Goal: Task Accomplishment & Management: Complete application form

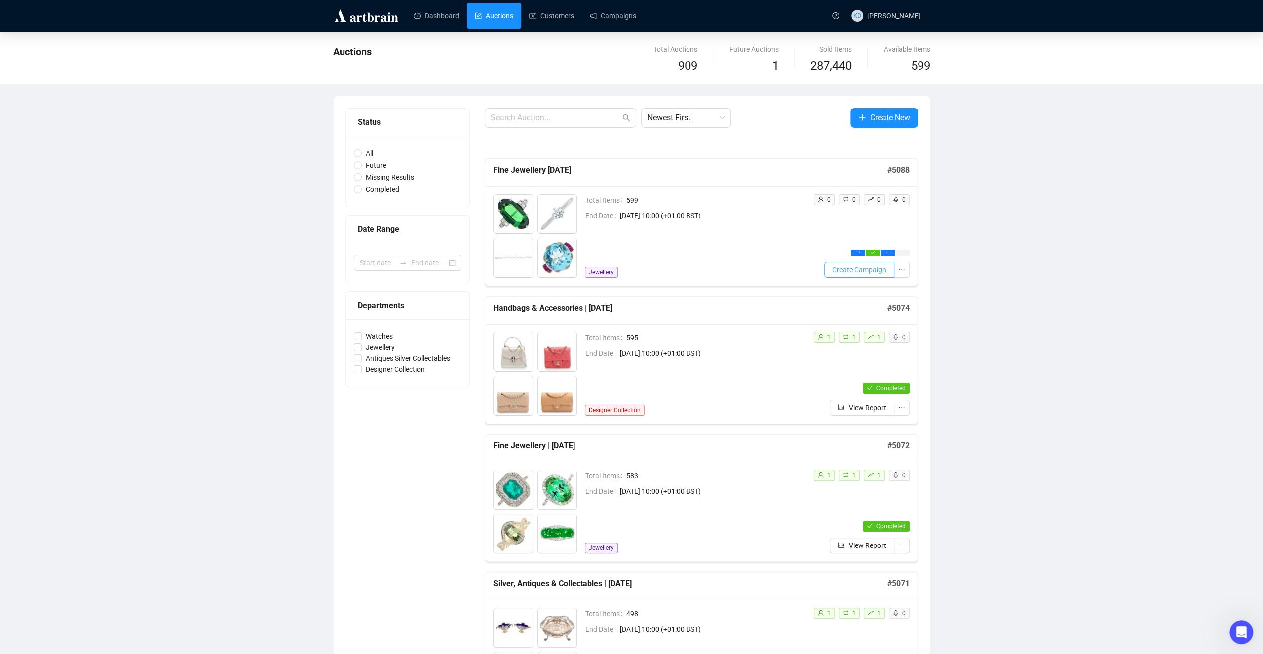
click at [868, 272] on span "Create Campaign" at bounding box center [859, 269] width 54 height 11
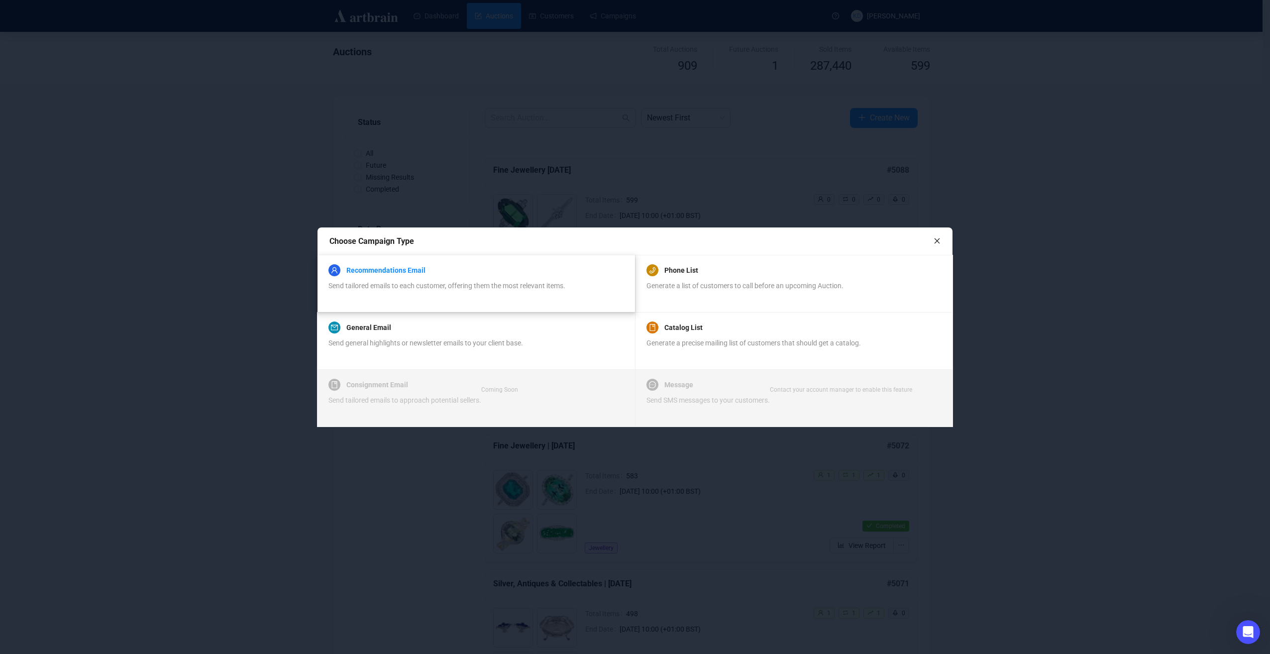
click at [386, 268] on link "Recommendations Email" at bounding box center [385, 270] width 79 height 12
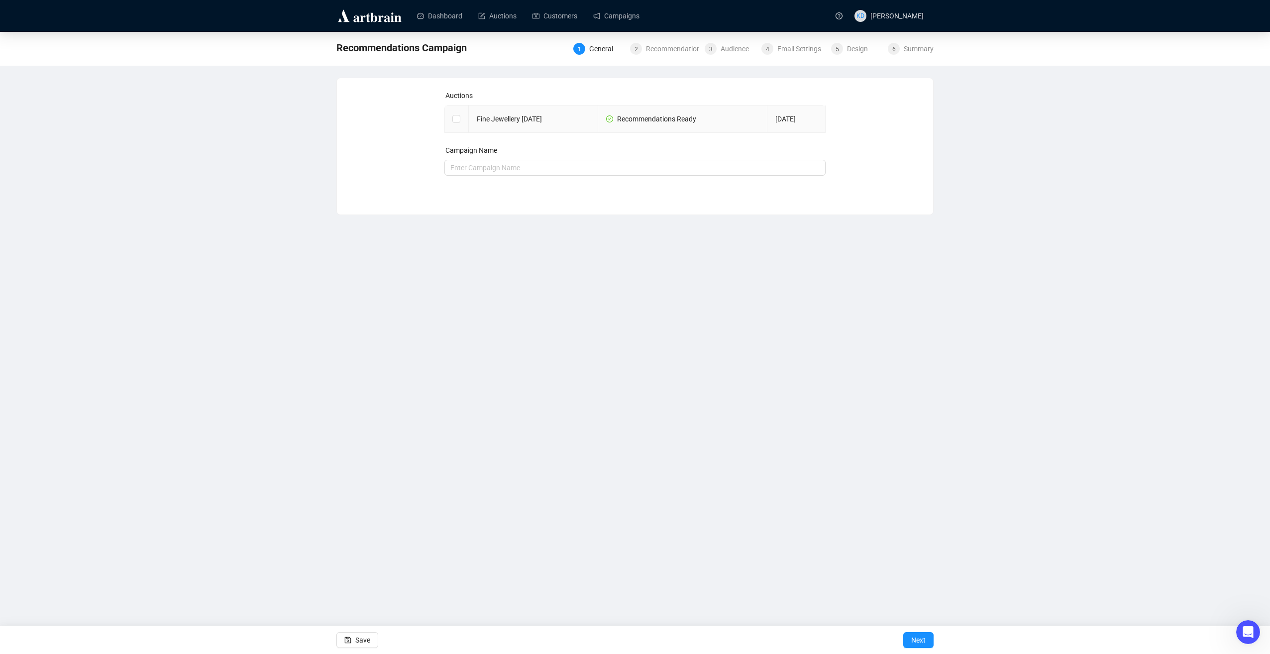
click at [515, 122] on td "Fine Jewellery [DATE]" at bounding box center [533, 119] width 129 height 27
click at [457, 116] on input "checkbox" at bounding box center [455, 118] width 7 height 7
checkbox input "true"
type input "Fine Jewellery [DATE] Campaign"
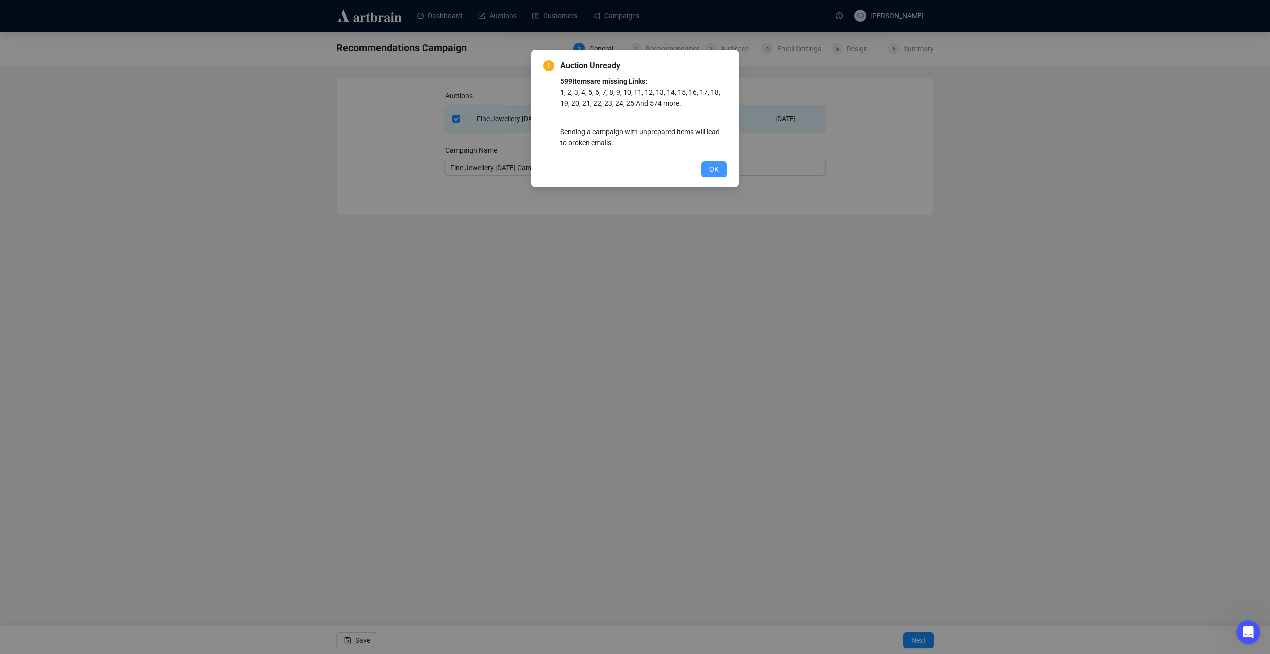
click at [713, 168] on span "OK" at bounding box center [713, 169] width 9 height 11
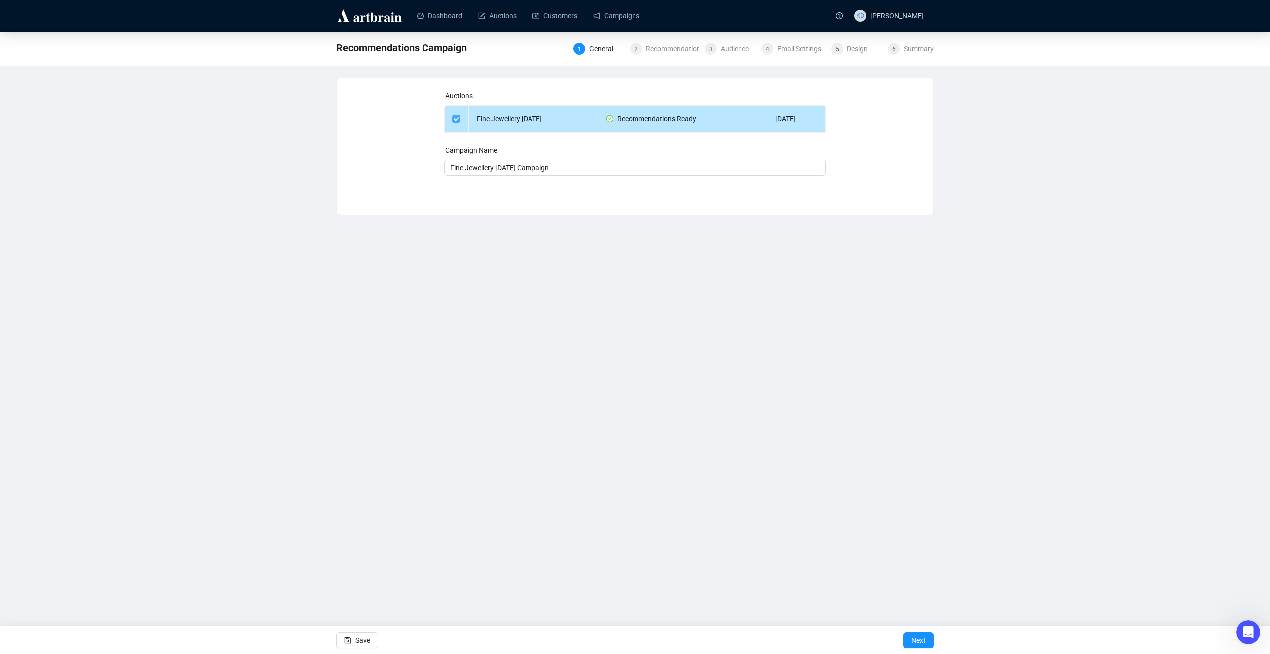
click at [454, 120] on input "checkbox" at bounding box center [455, 118] width 7 height 7
checkbox input "false"
type input "Campaign"
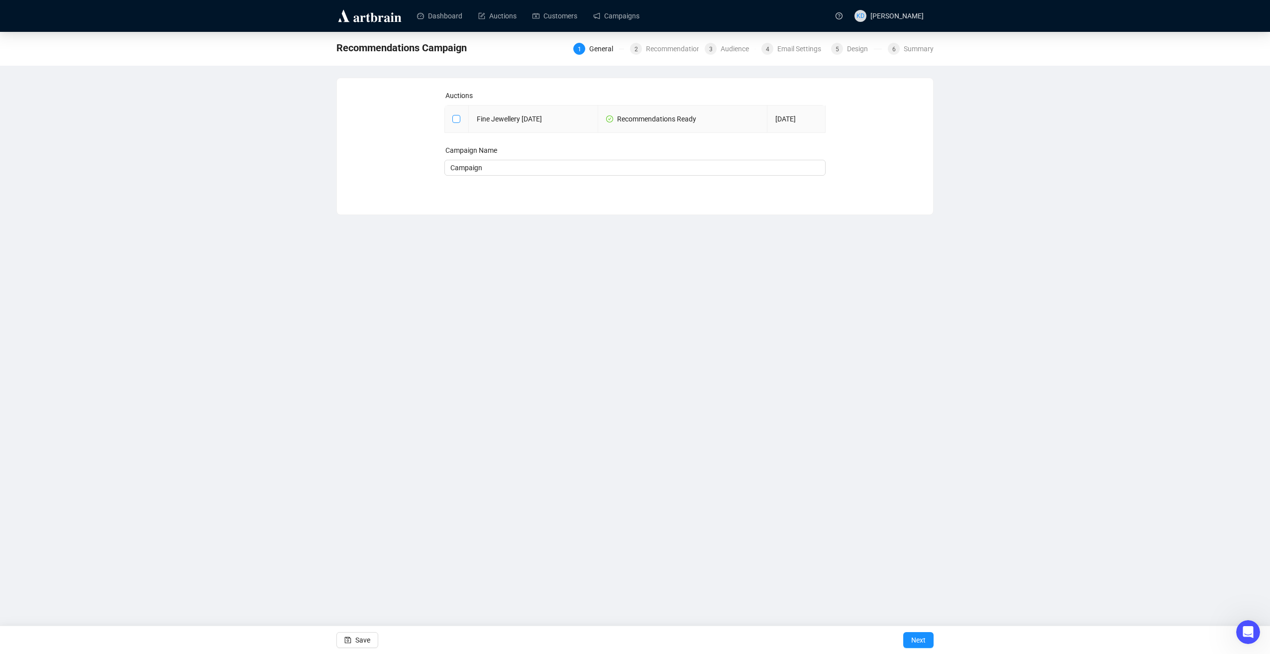
click at [456, 115] on input "checkbox" at bounding box center [455, 118] width 7 height 7
checkbox input "true"
type input "Fine Jewellery [DATE] Campaign"
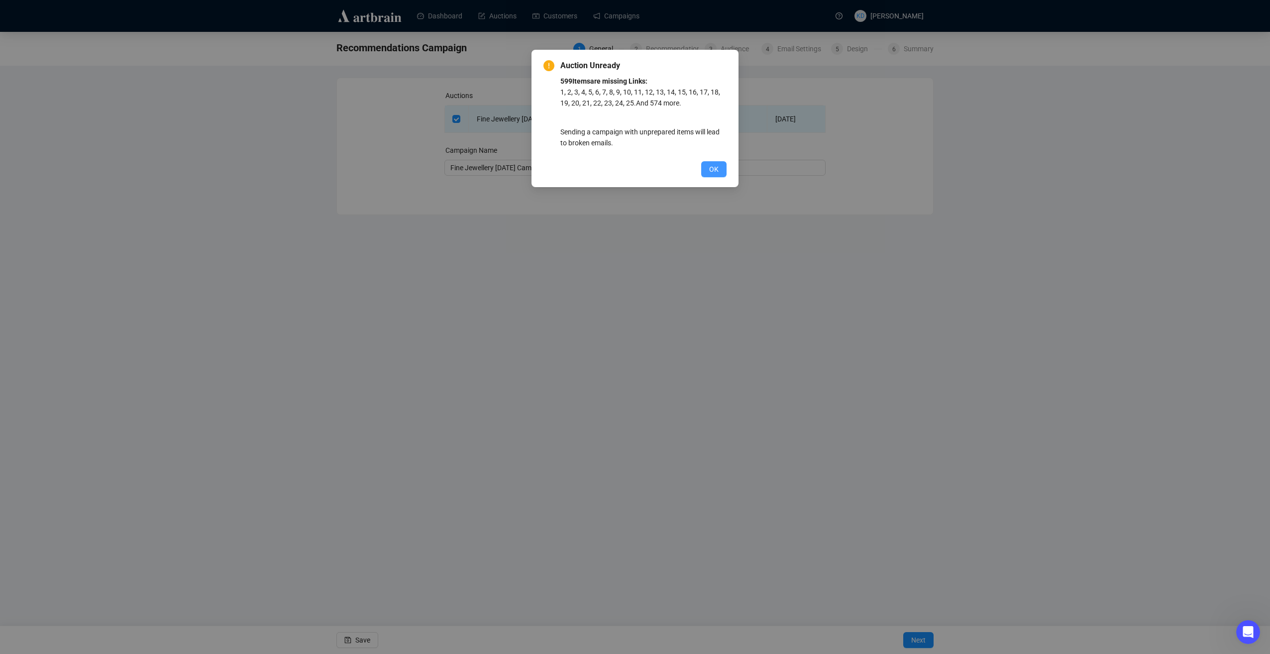
click at [707, 166] on button "OK" at bounding box center [713, 169] width 25 height 16
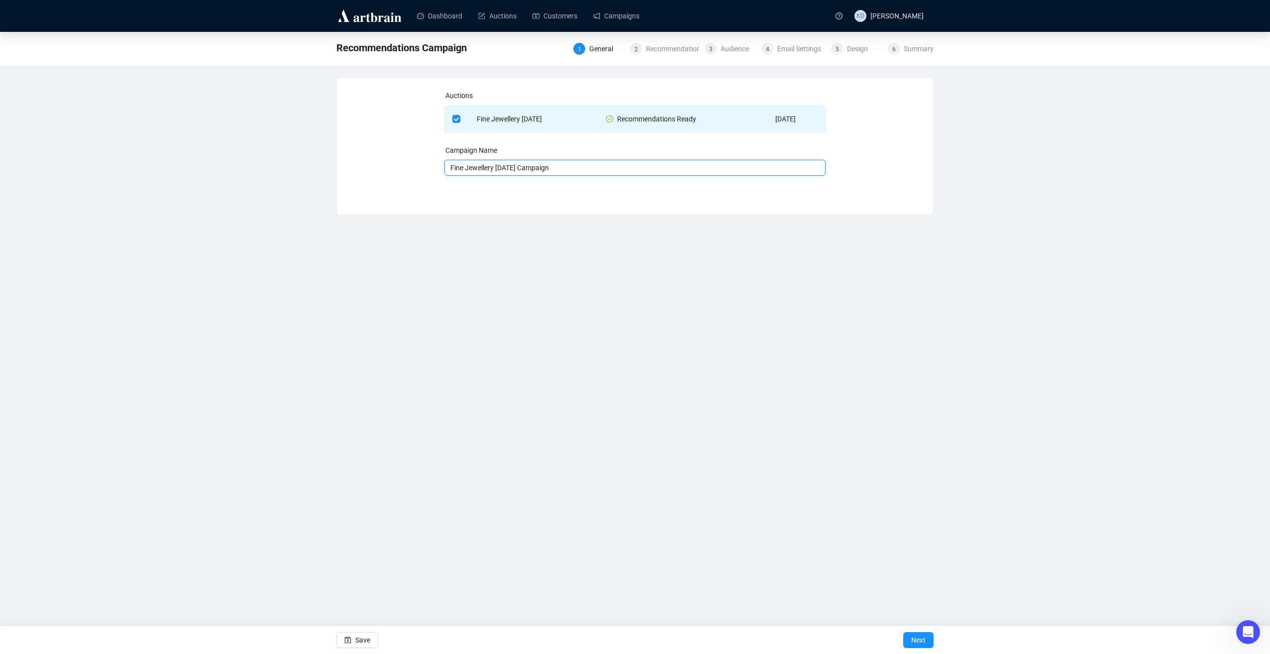
click at [707, 166] on input "Fine Jewellery [DATE] Campaign" at bounding box center [635, 168] width 382 height 16
click at [452, 113] on label at bounding box center [456, 118] width 8 height 11
click at [452, 115] on input "checkbox" at bounding box center [455, 118] width 7 height 7
click at [454, 114] on label at bounding box center [456, 118] width 8 height 11
click at [456, 118] on input "checkbox" at bounding box center [455, 118] width 7 height 7
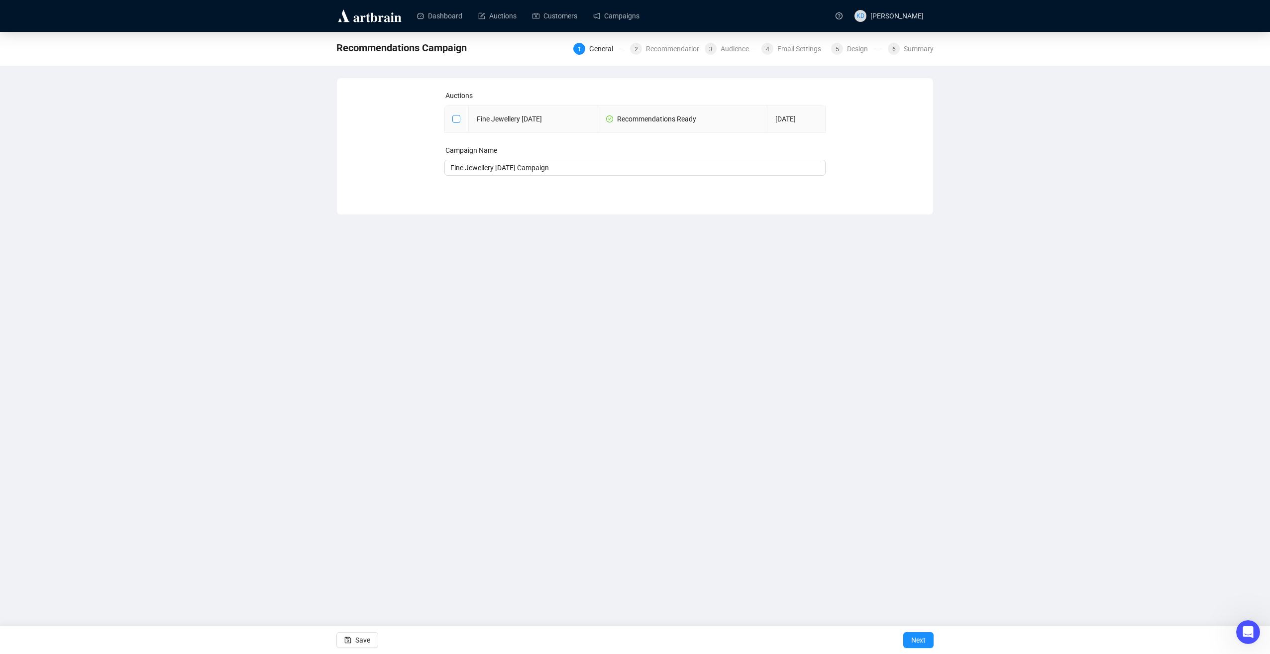
checkbox input "true"
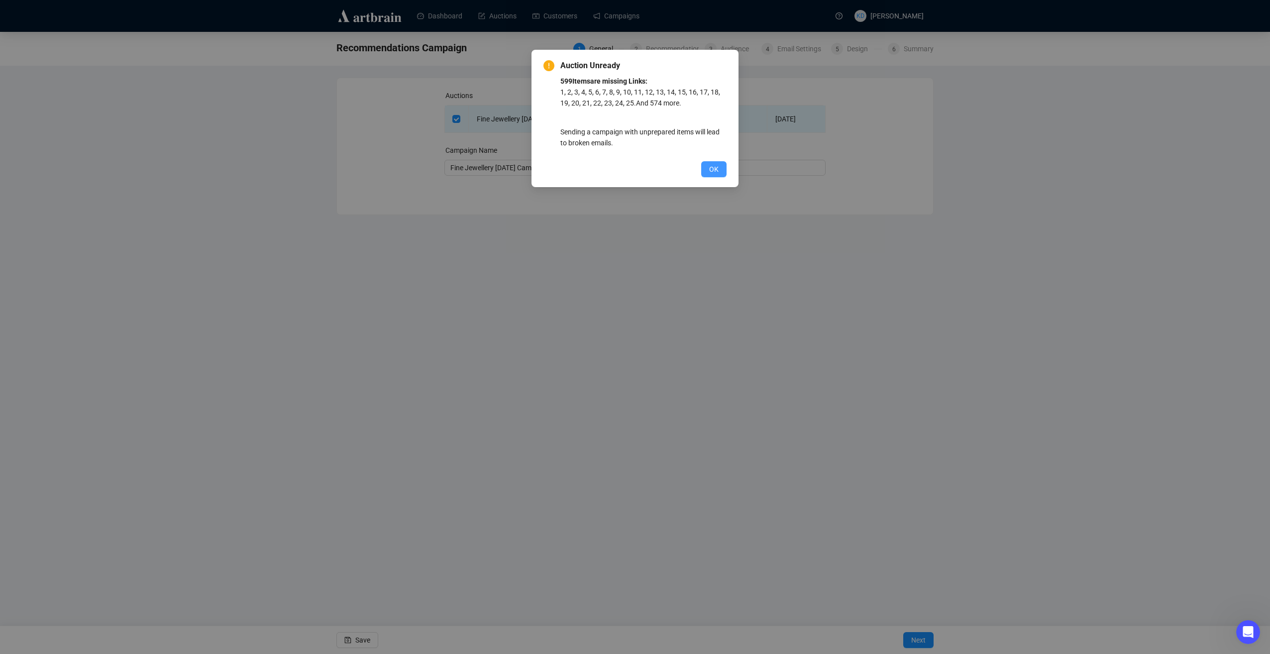
click at [712, 173] on span "OK" at bounding box center [713, 169] width 9 height 11
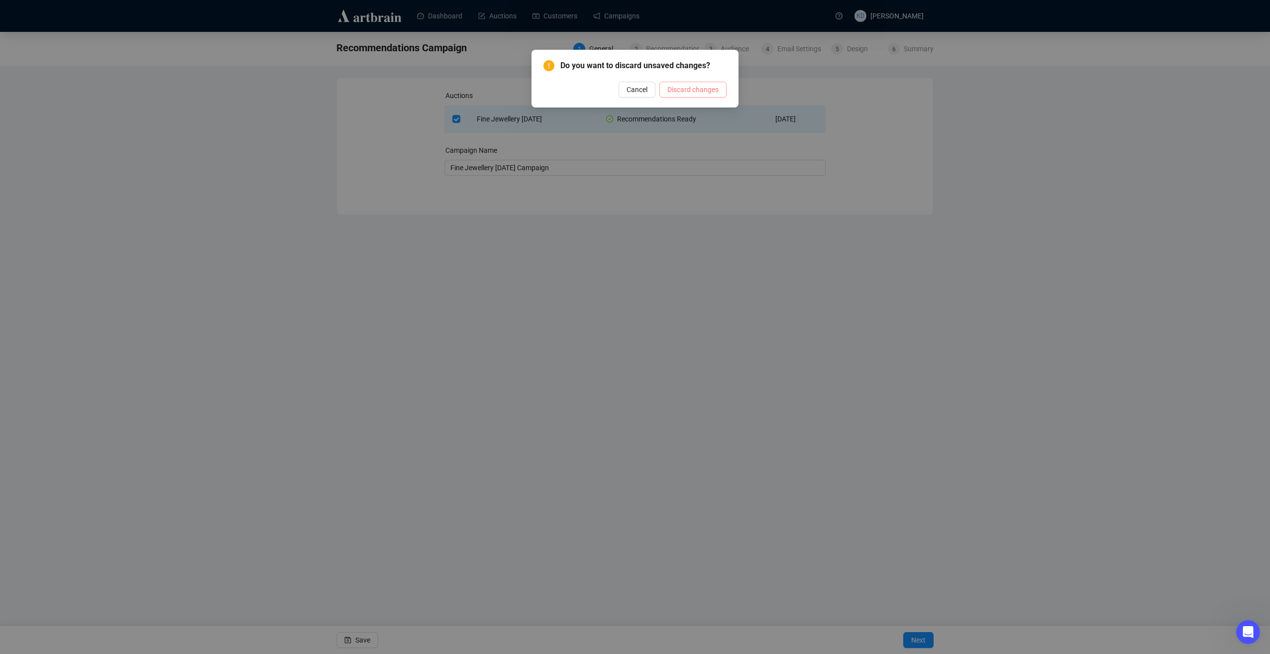
click at [679, 96] on button "Discard changes" at bounding box center [692, 90] width 67 height 16
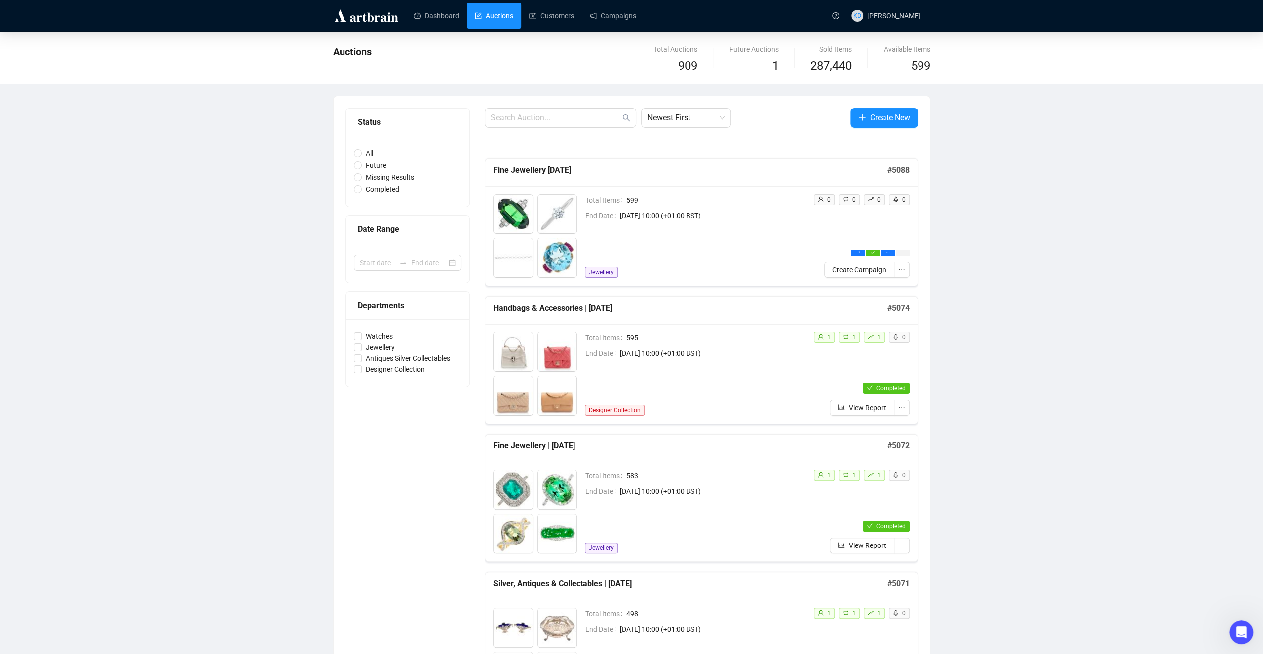
click at [532, 168] on h5 "Fine Jewellery [DATE]" at bounding box center [690, 170] width 394 height 12
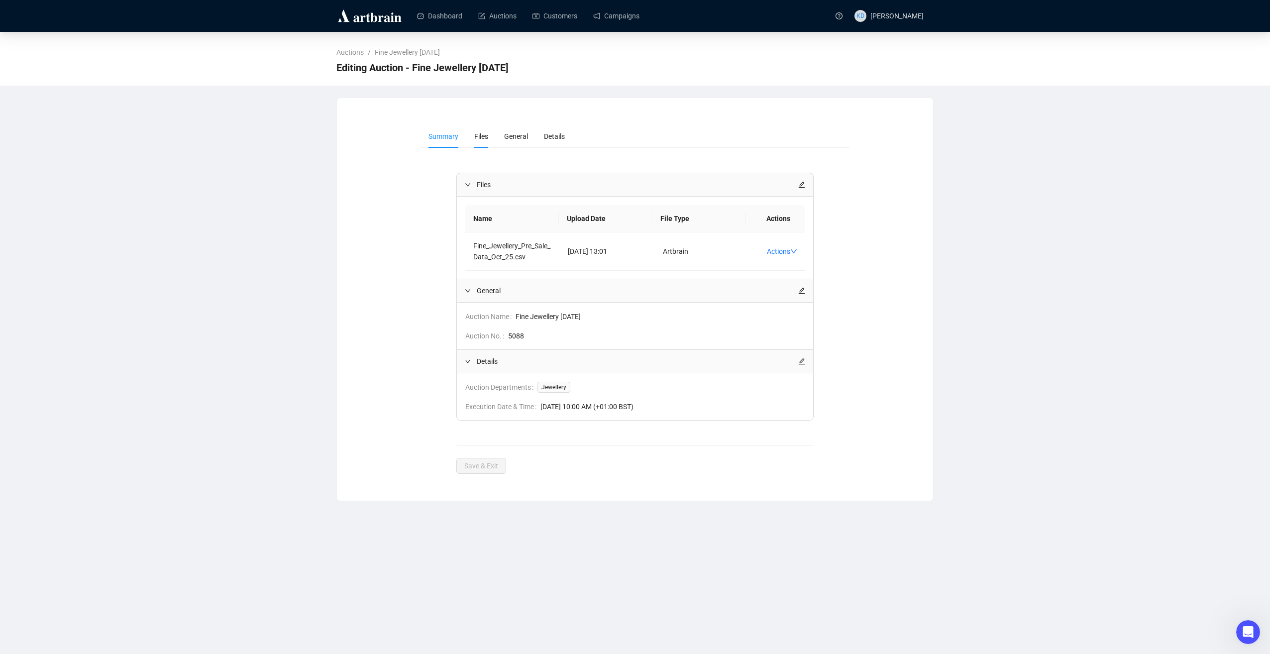
click at [474, 126] on li "Files" at bounding box center [481, 136] width 30 height 23
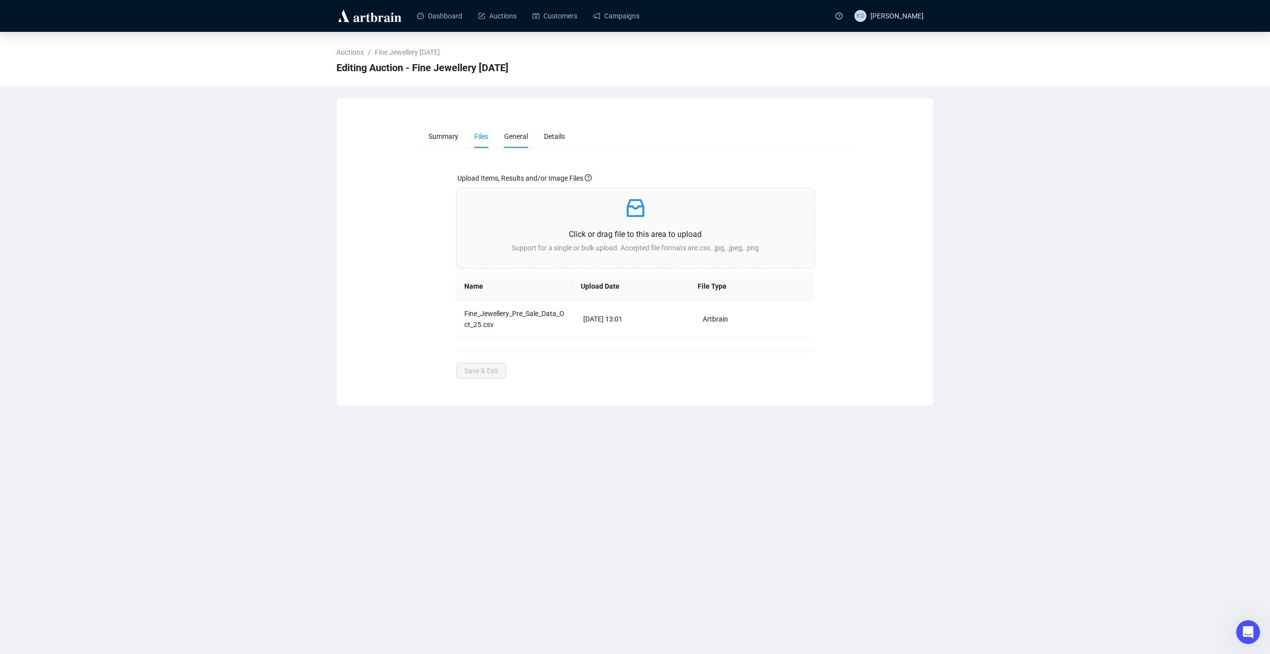
click at [507, 144] on li "General" at bounding box center [516, 136] width 40 height 23
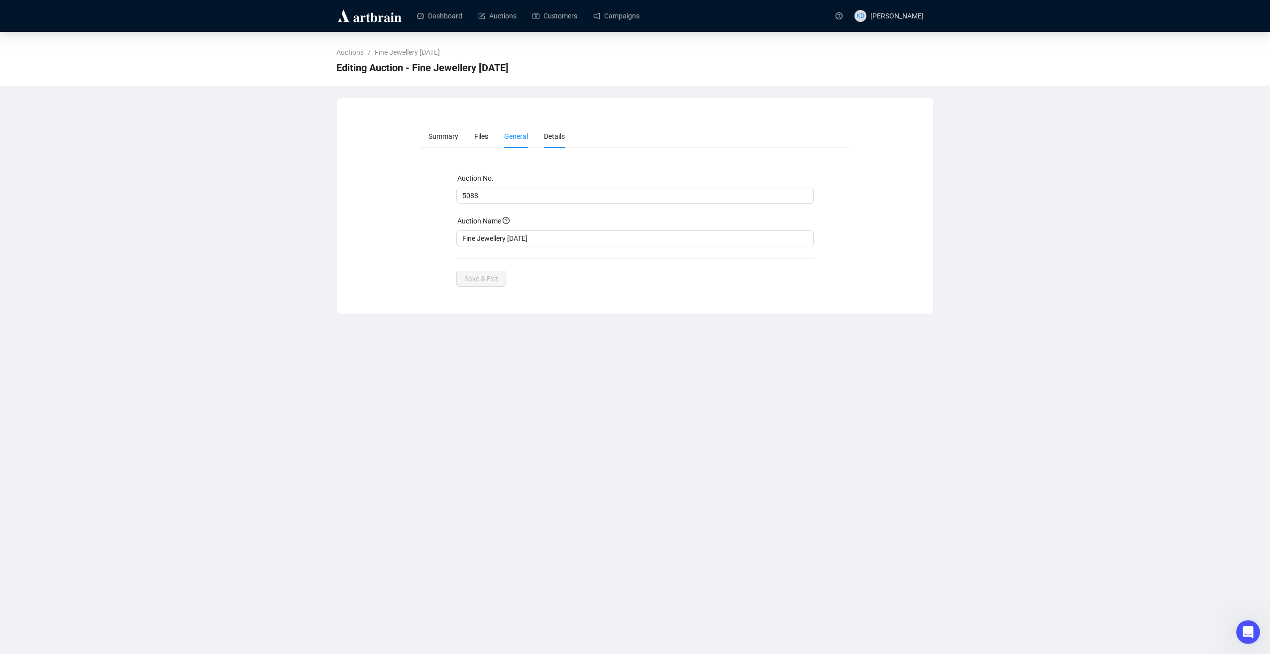
click at [562, 144] on li "Details" at bounding box center [554, 136] width 37 height 23
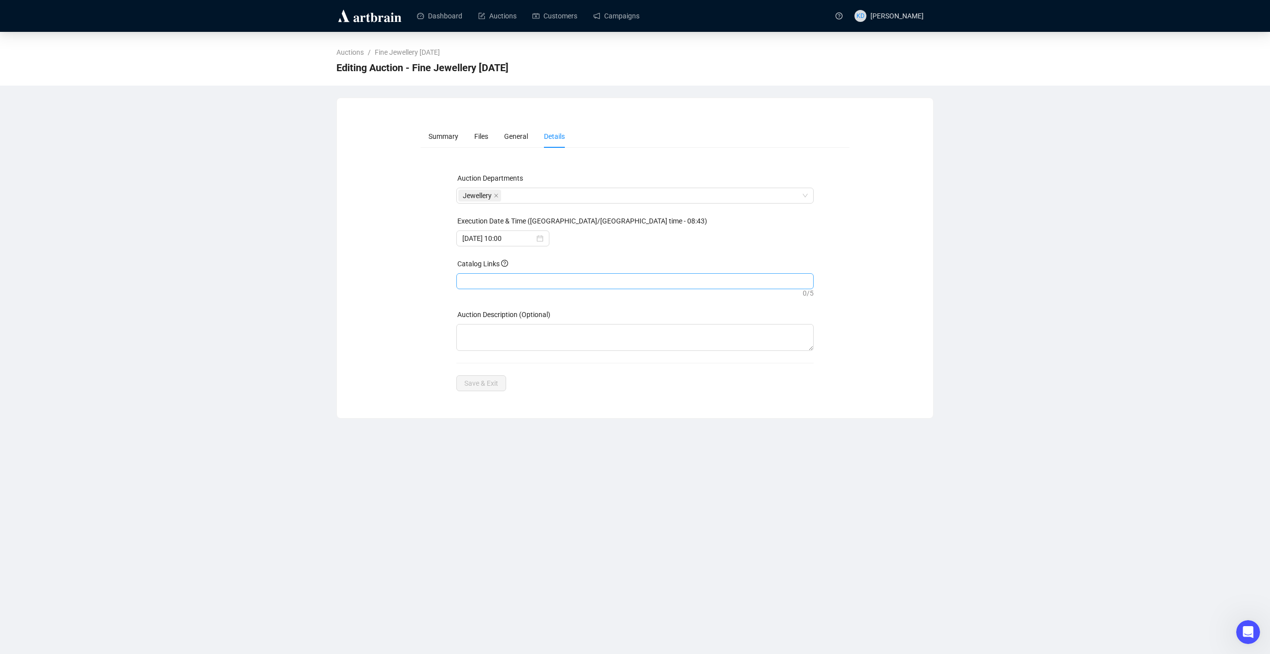
click at [691, 278] on div at bounding box center [635, 281] width 354 height 14
click at [455, 136] on span "Summary" at bounding box center [443, 136] width 30 height 8
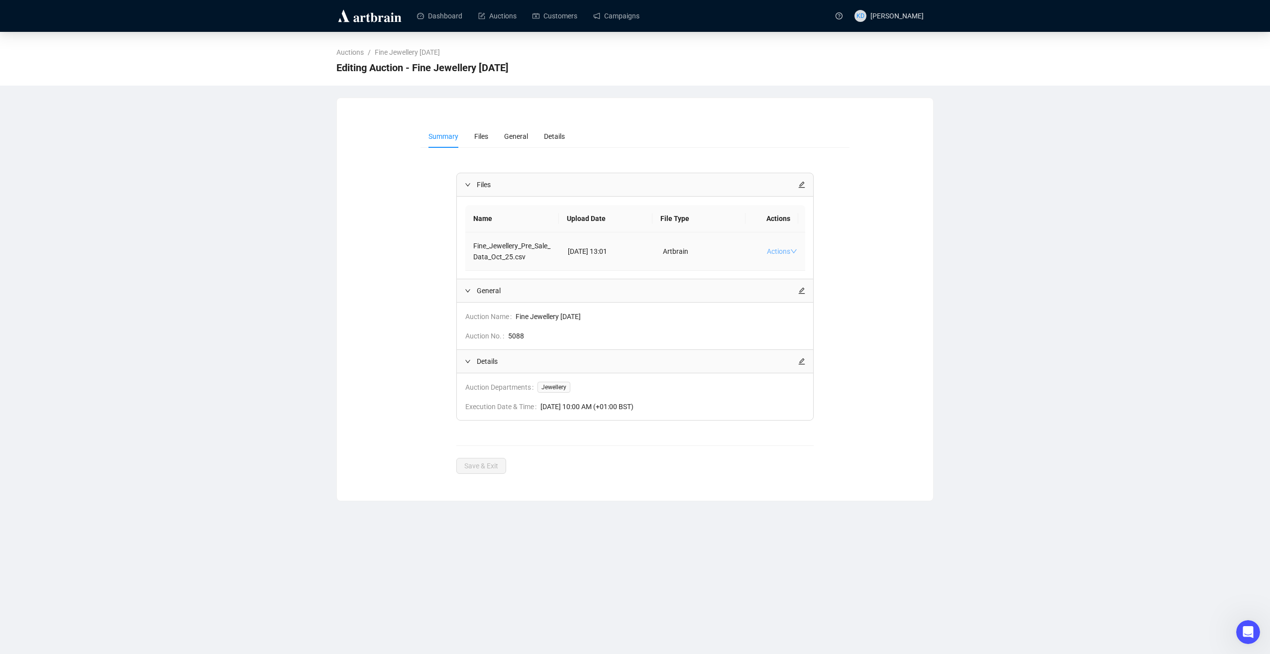
click at [769, 253] on link "Actions" at bounding box center [782, 251] width 30 height 8
click at [472, 133] on li "Files" at bounding box center [481, 136] width 30 height 23
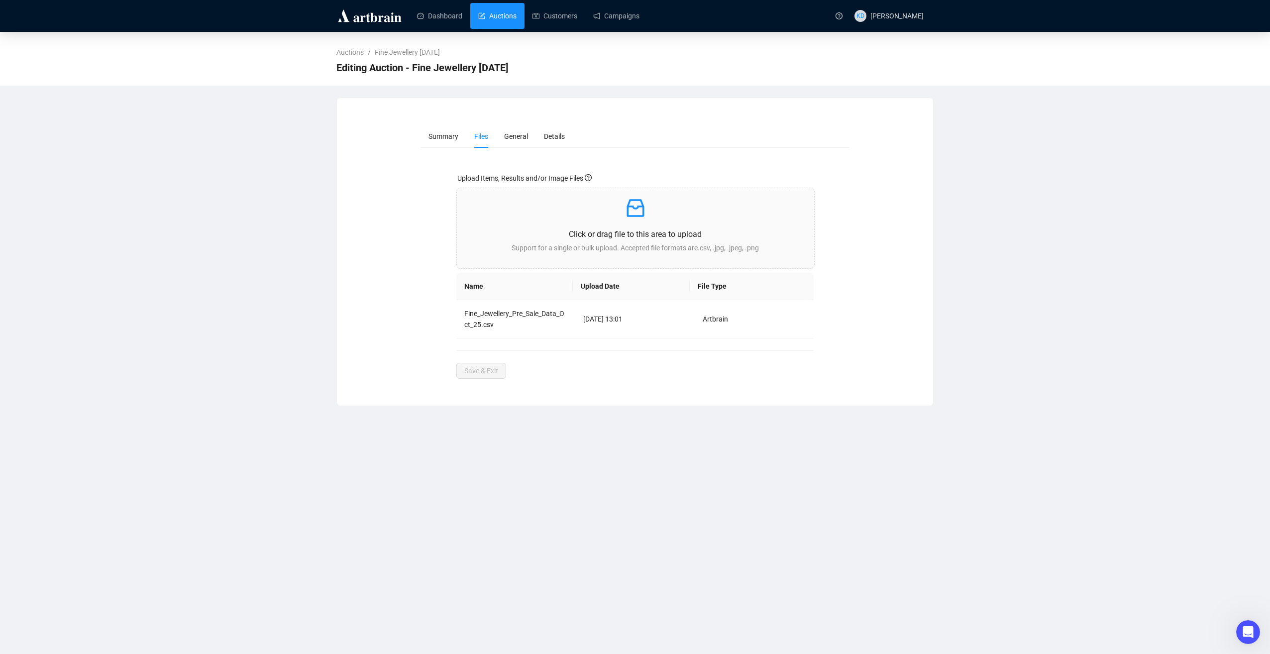
click at [487, 15] on link "Auctions" at bounding box center [497, 16] width 38 height 26
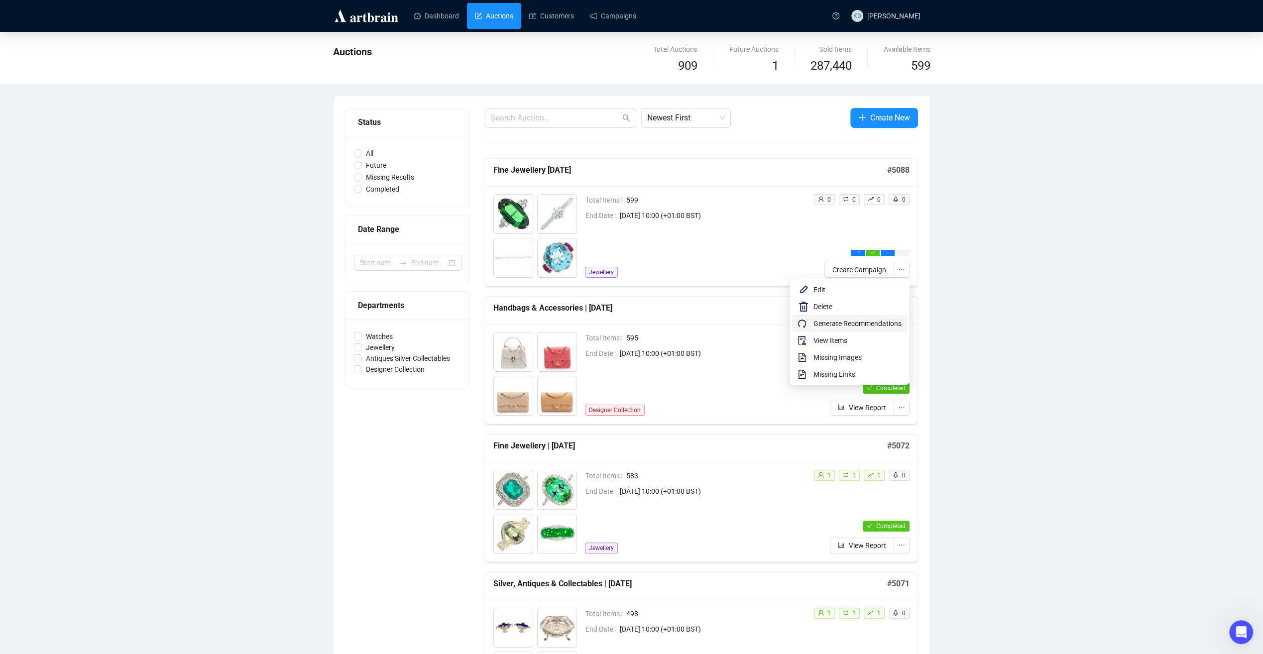
click at [886, 325] on span "Generate Recommendations" at bounding box center [857, 323] width 88 height 11
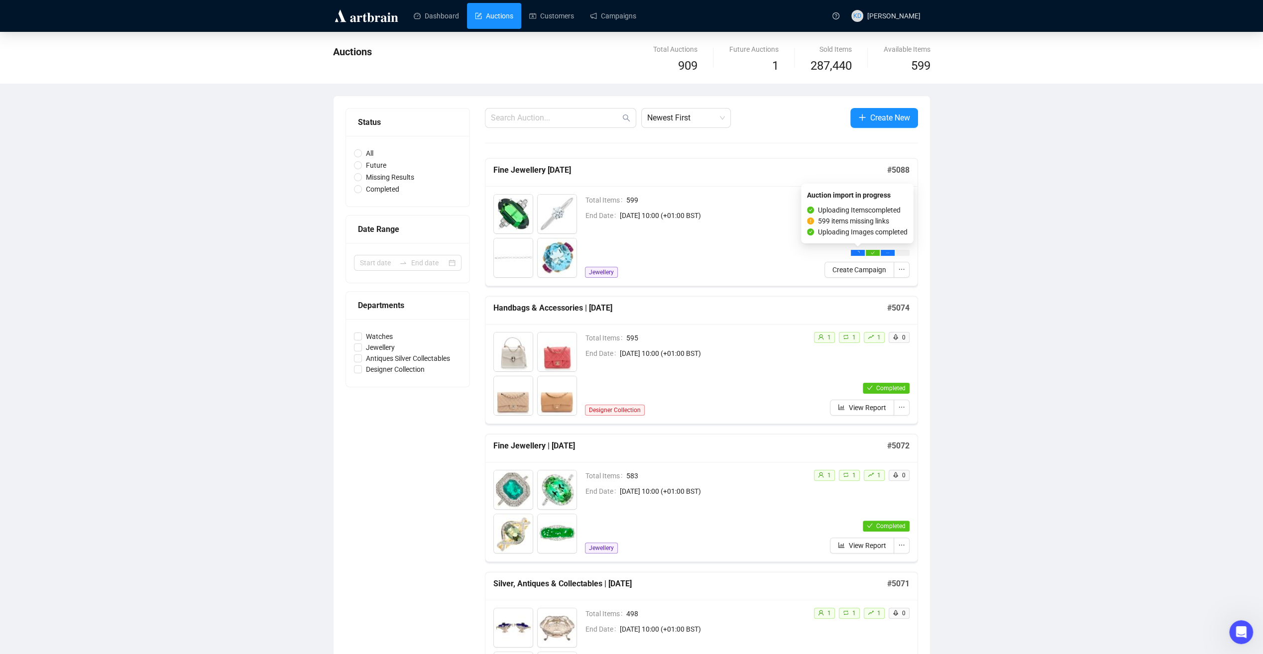
click at [856, 251] on icon "loading" at bounding box center [857, 253] width 4 height 4
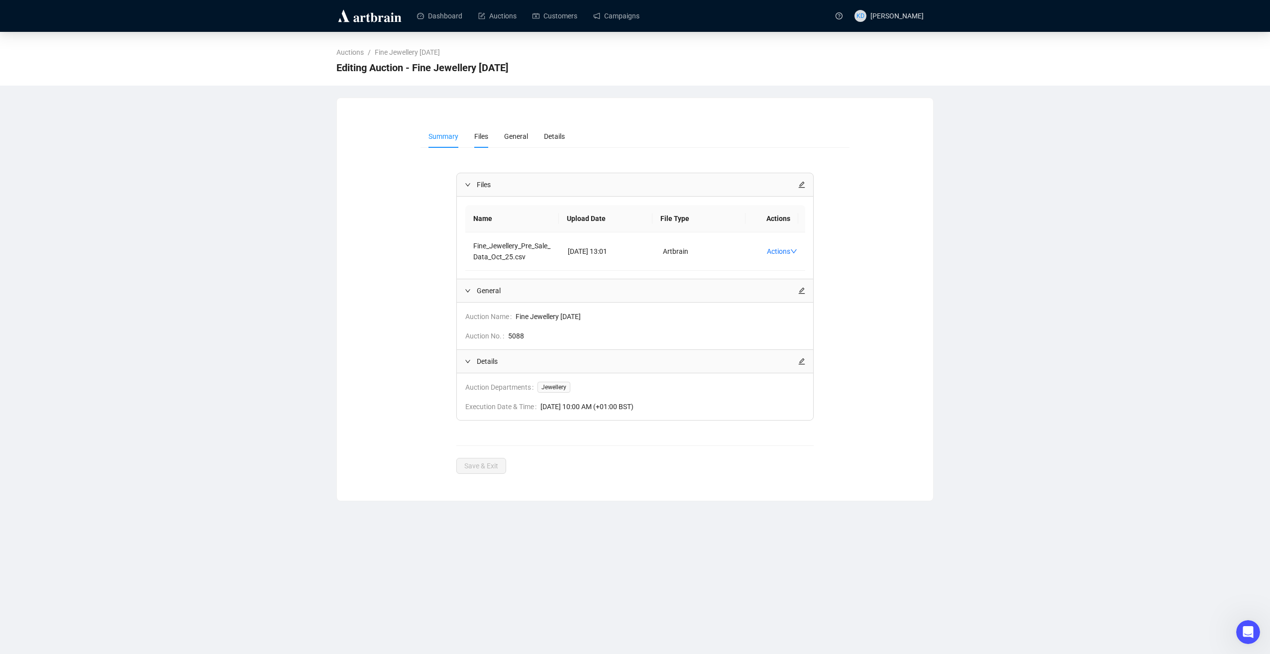
click at [488, 134] on li "Files" at bounding box center [481, 136] width 30 height 23
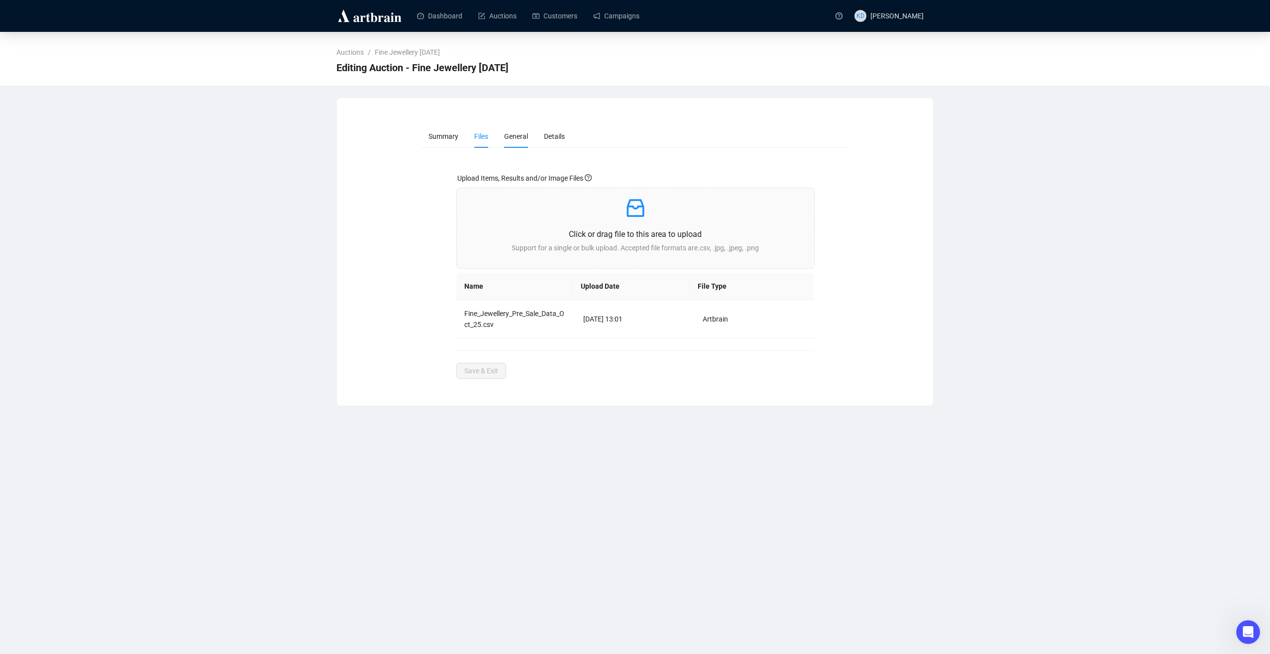
click at [516, 137] on span "General" at bounding box center [516, 136] width 24 height 8
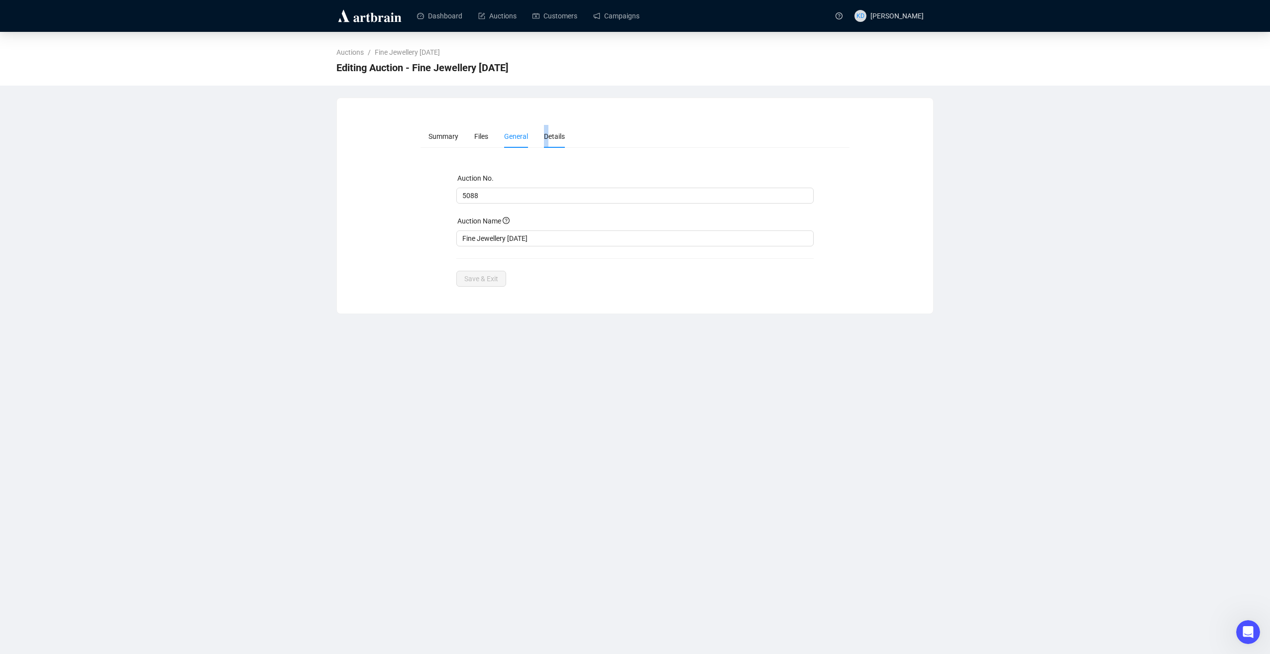
click at [544, 137] on span "Details" at bounding box center [554, 136] width 21 height 8
